Goal: Navigation & Orientation: Understand site structure

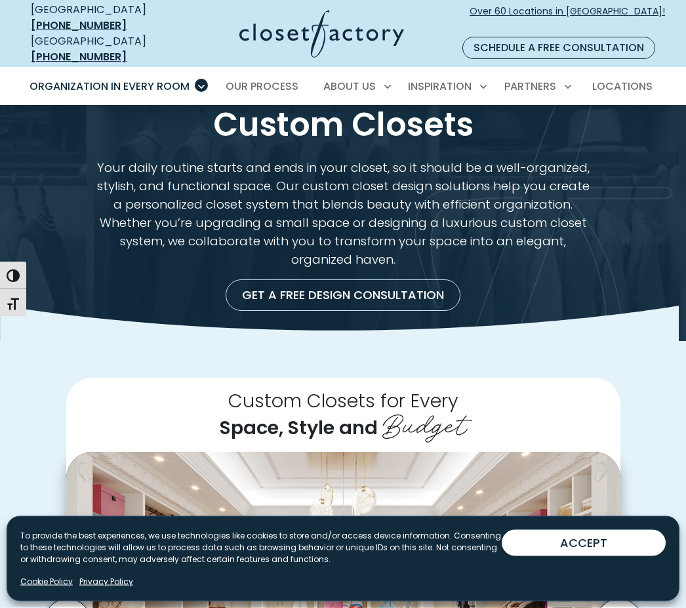
scroll to position [30, 0]
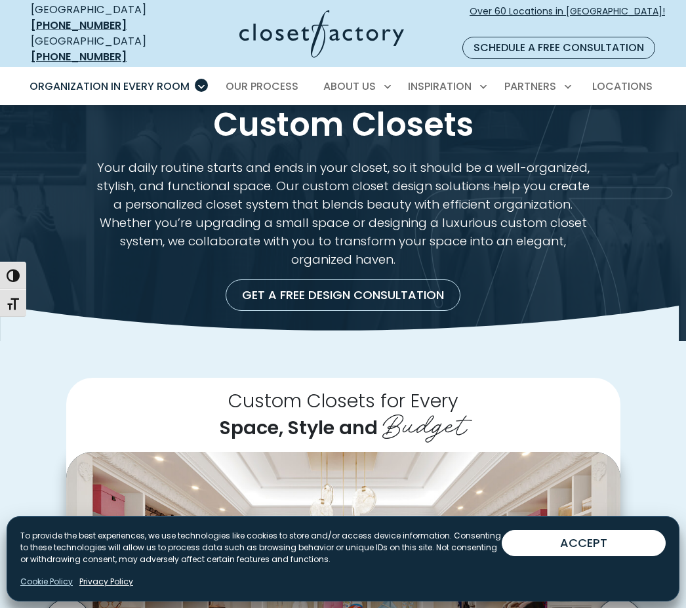
click at [46, 588] on link "Cookie Policy" at bounding box center [46, 582] width 53 height 12
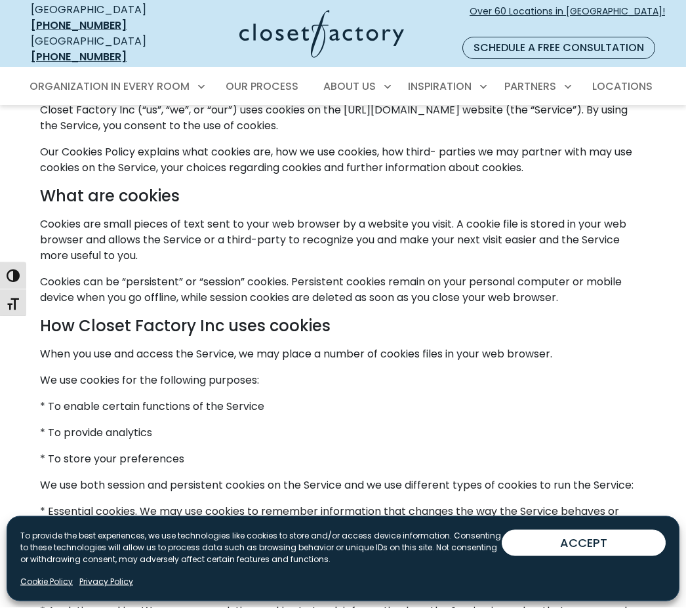
scroll to position [381, 0]
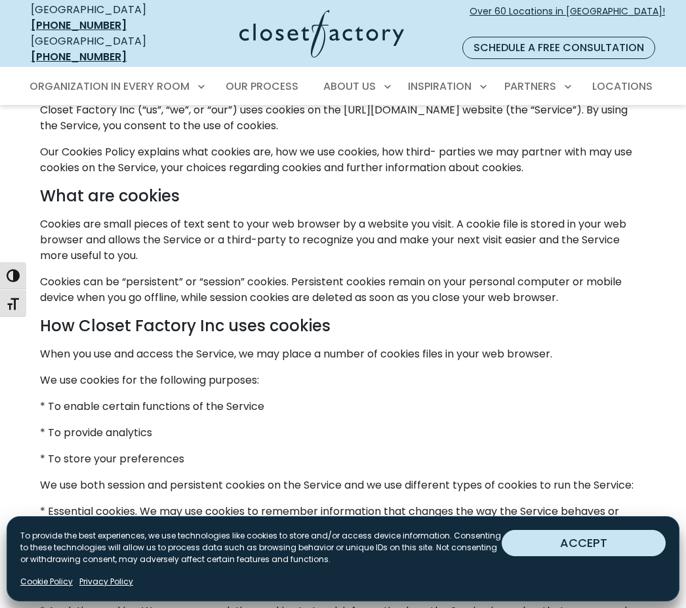
click at [604, 557] on button "ACCEPT" at bounding box center [584, 543] width 164 height 26
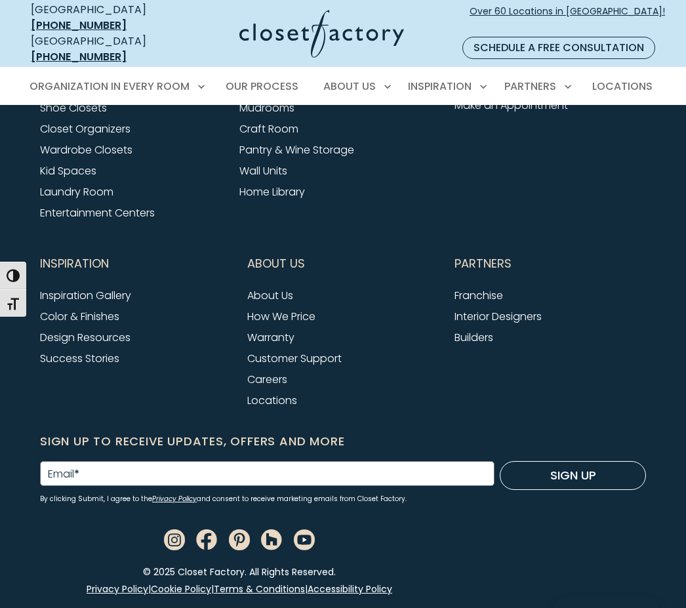
scroll to position [1681, 0]
click at [630, 423] on div "Partners Franchise Interior Designers Builders" at bounding box center [550, 339] width 207 height 185
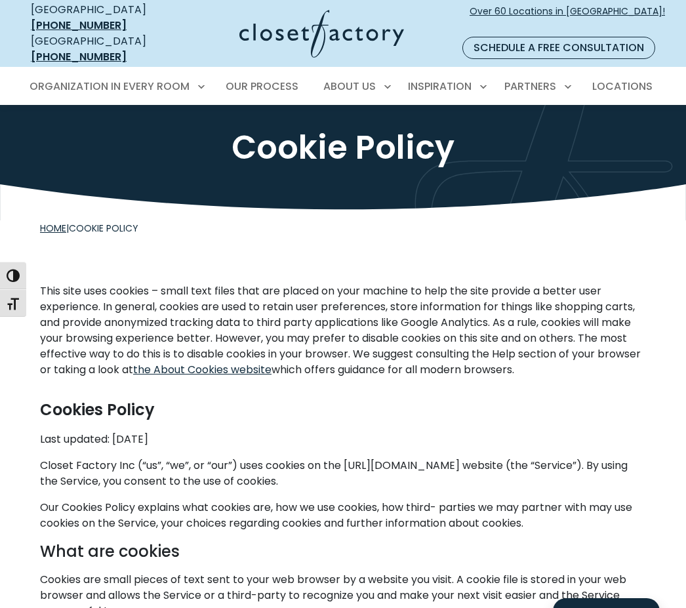
scroll to position [0, 0]
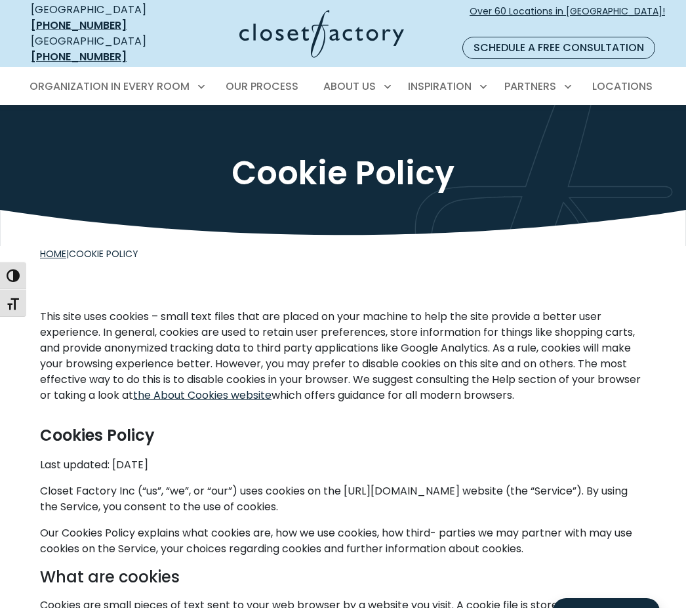
click at [49, 247] on link "Home" at bounding box center [53, 253] width 26 height 13
